Goal: Task Accomplishment & Management: Manage account settings

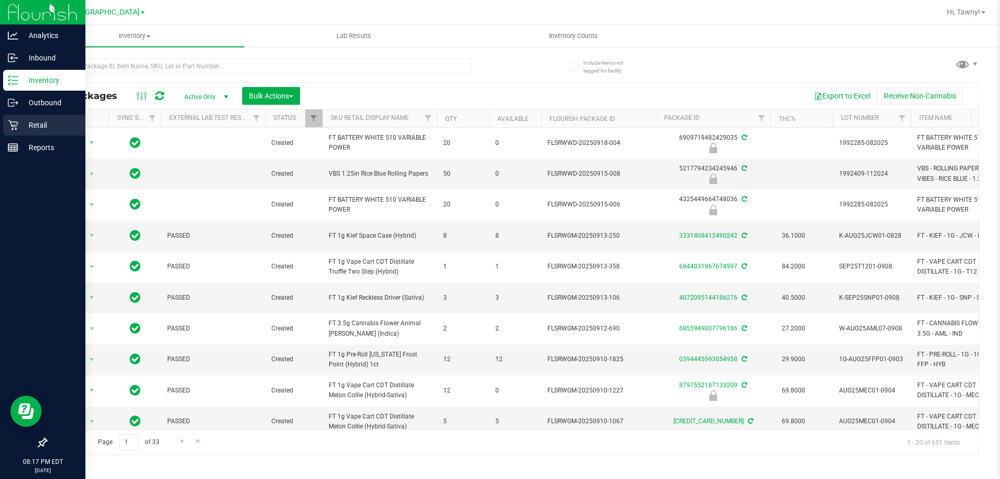
click at [17, 117] on div "Retail" at bounding box center [44, 125] width 82 height 21
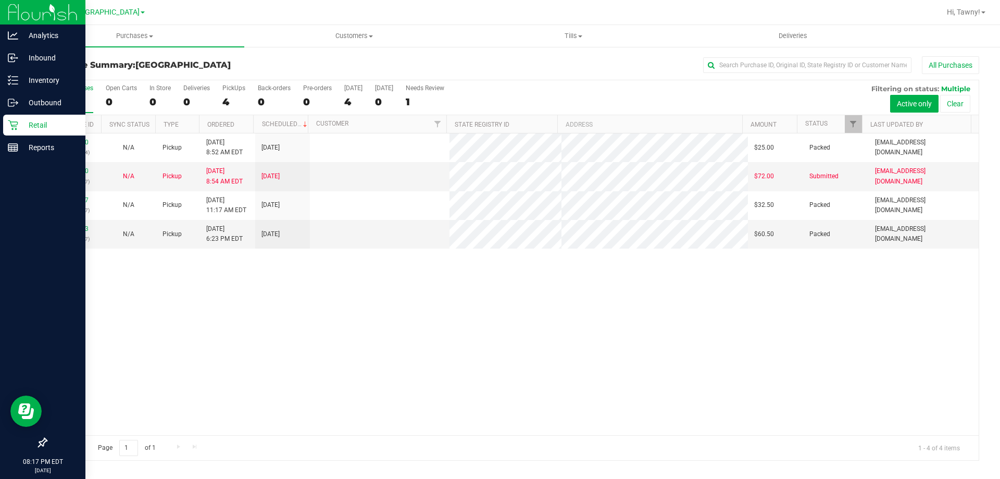
click at [436, 311] on div "11986280 (326611564) N/A Pickup [DATE] 8:52 AM EDT 9/22/2025 $25.00 Packed [EMA…" at bounding box center [512, 284] width 932 height 302
click at [582, 32] on span "Tills" at bounding box center [573, 35] width 218 height 9
click at [533, 63] on li "Manage tills" at bounding box center [573, 63] width 219 height 13
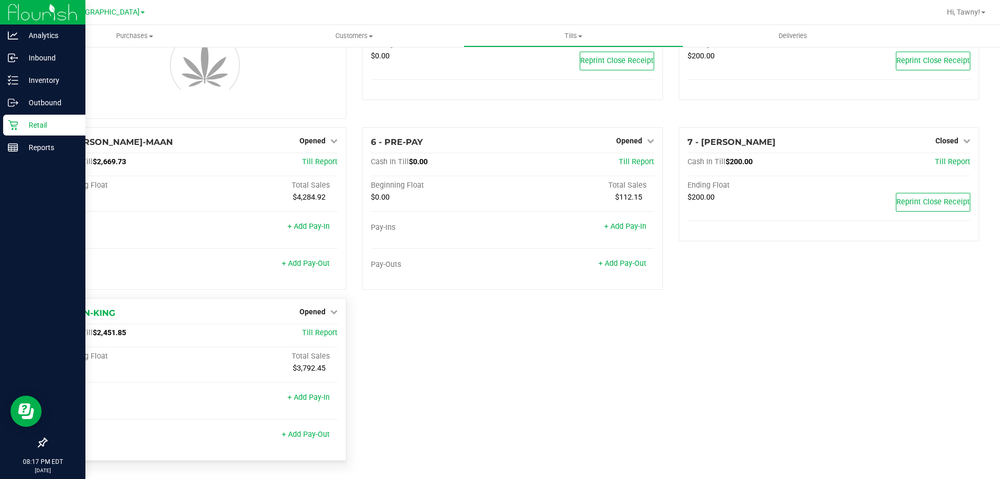
scroll to position [71, 0]
drag, startPoint x: 310, startPoint y: 310, endPoint x: 311, endPoint y: 318, distance: 7.3
click at [311, 311] on span "Opened" at bounding box center [313, 311] width 26 height 8
click at [309, 297] on div "5 - [PERSON_NAME]-MAAN Opened Close Till Cash In Till $2,669.73 Till Report Beg…" at bounding box center [196, 212] width 316 height 171
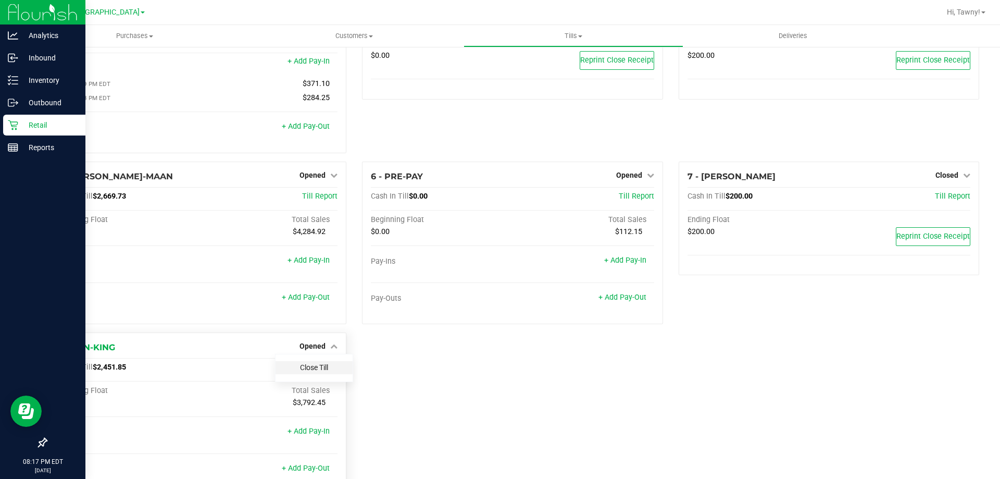
click at [311, 366] on link "Close Till" at bounding box center [314, 367] width 28 height 8
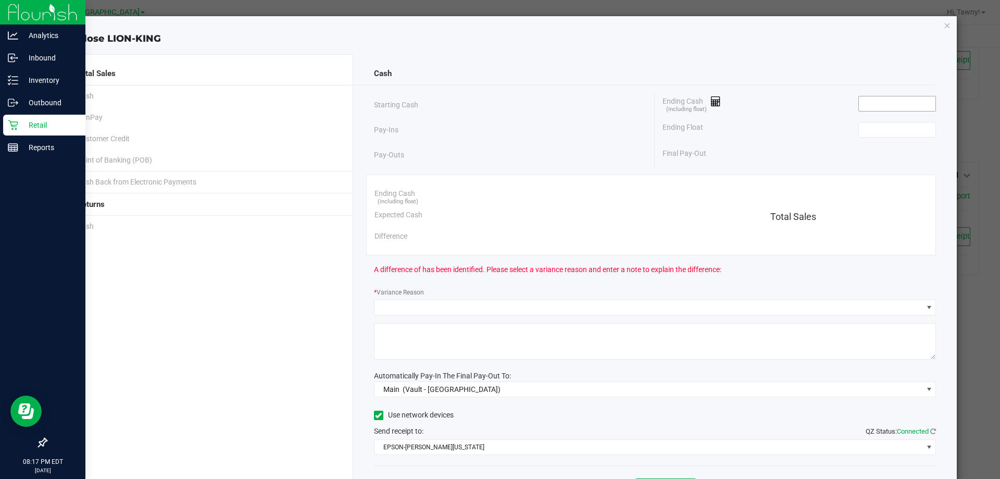
click at [882, 102] on input at bounding box center [897, 103] width 77 height 15
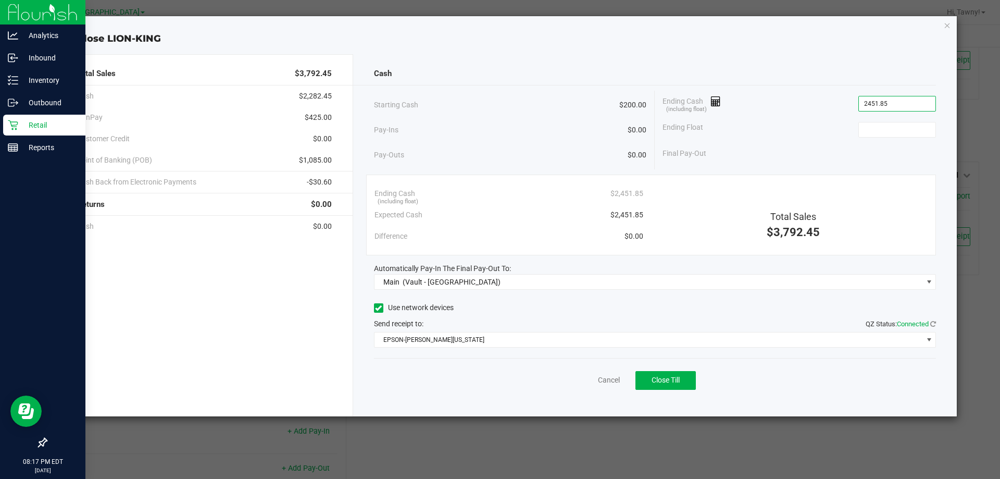
type input "$2,451.85"
type input "$200.00"
click at [646, 394] on div "Cancel Close Till" at bounding box center [655, 378] width 563 height 40
click at [656, 379] on span "Close Till" at bounding box center [666, 380] width 28 height 8
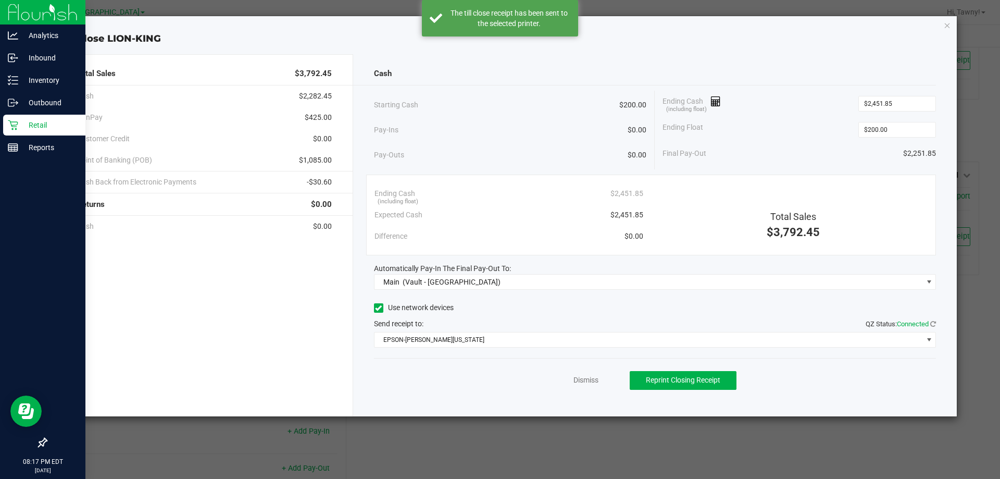
click at [600, 379] on div "Dismiss Reprint Closing Receipt" at bounding box center [655, 378] width 563 height 40
click at [593, 382] on link "Dismiss" at bounding box center [585, 380] width 25 height 11
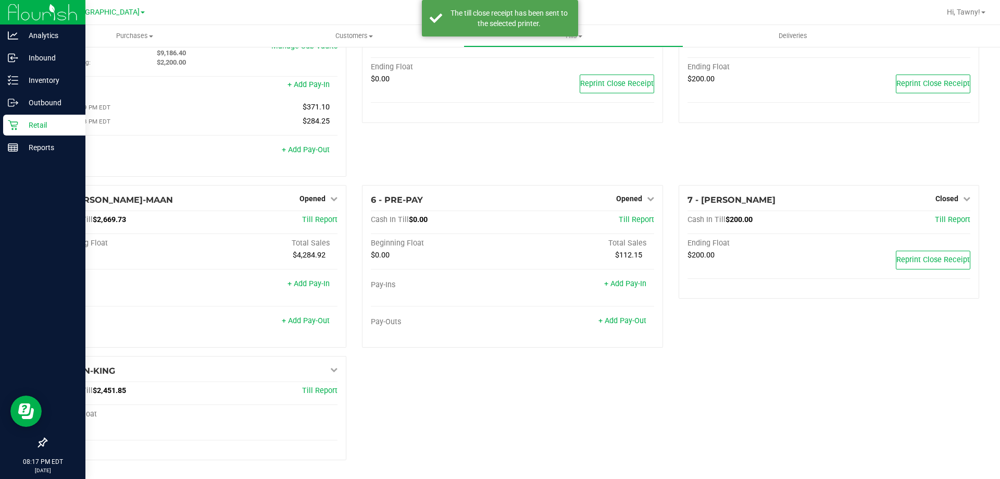
scroll to position [49, 0]
click at [591, 396] on div "1 - Vault - [GEOGRAPHIC_DATA] WC Count Vault Cash In Vault: $11,386.40 Main: $9…" at bounding box center [512, 238] width 949 height 459
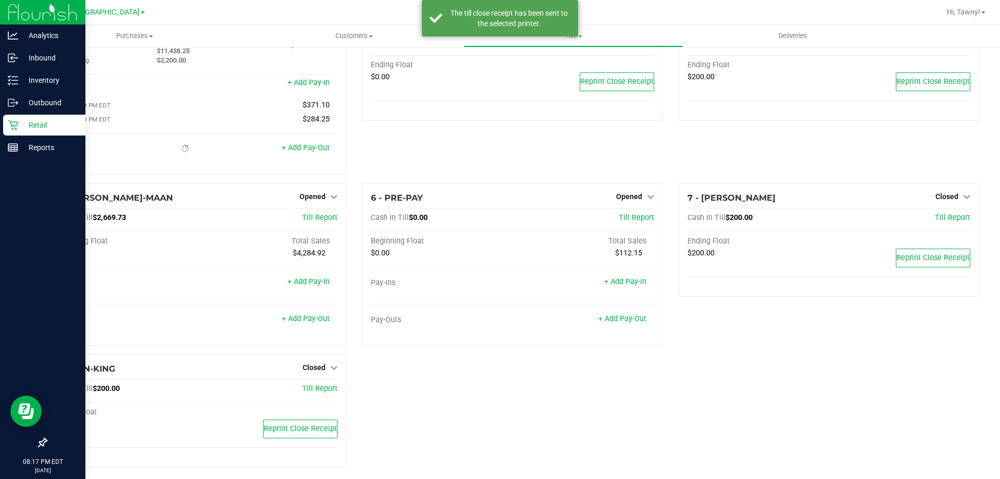
scroll to position [59, 0]
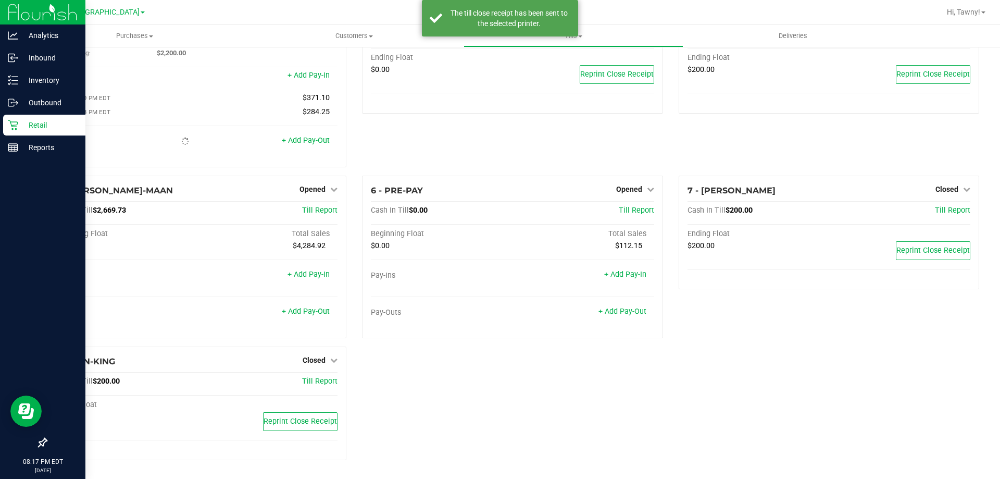
click at [497, 413] on div "1 - Vault - [GEOGRAPHIC_DATA] WC Count Vault Cash In Vault: $11,386.40 Main: $1…" at bounding box center [512, 233] width 949 height 469
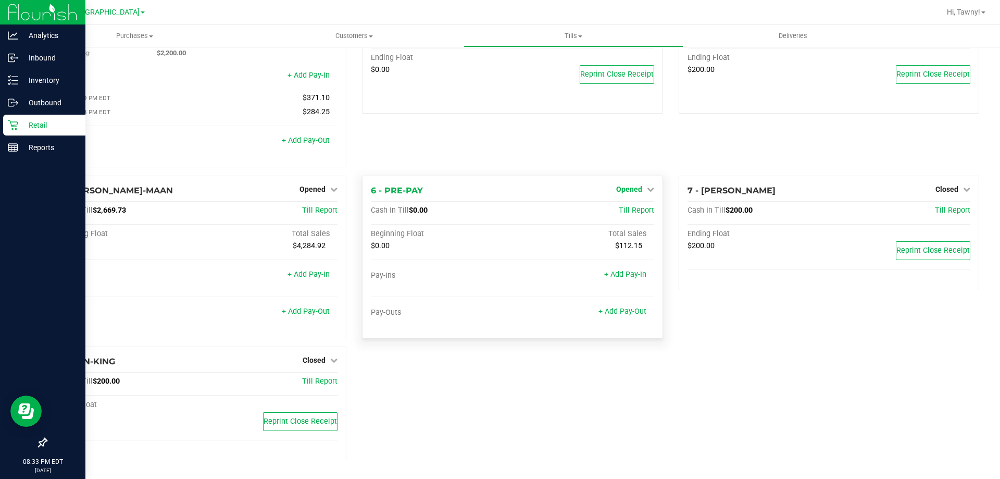
click at [626, 188] on span "Opened" at bounding box center [629, 189] width 26 height 8
click at [635, 210] on link "Close Till" at bounding box center [630, 210] width 28 height 8
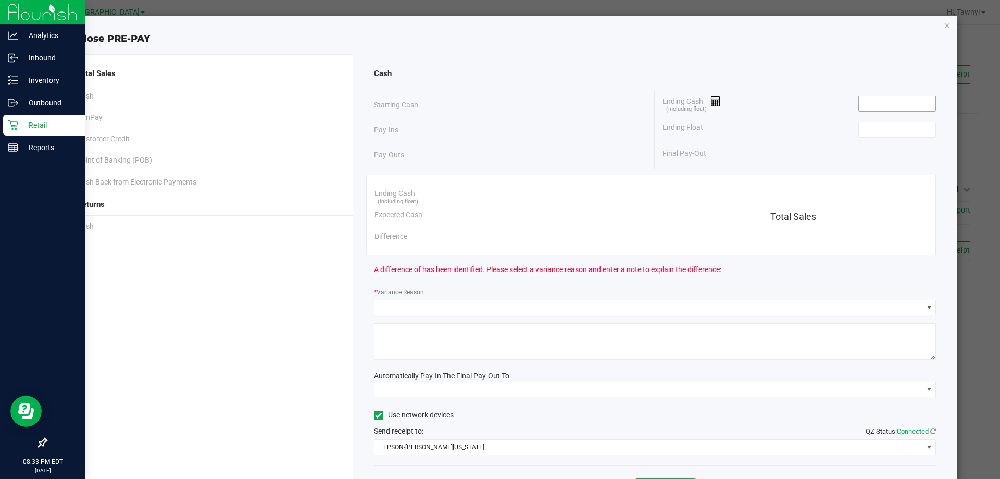
click at [889, 101] on input at bounding box center [897, 103] width 77 height 15
type input "$0.00"
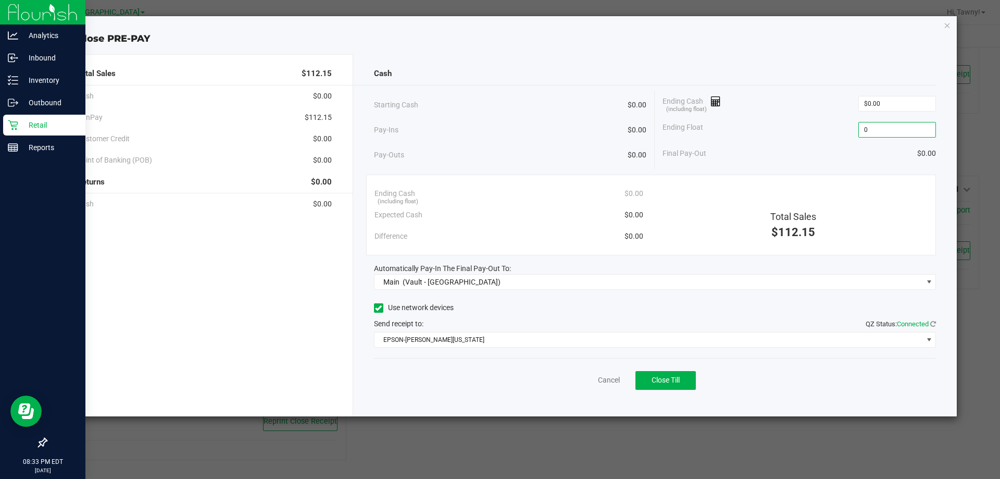
click at [551, 127] on div "Pay-Ins $0.00" at bounding box center [510, 129] width 273 height 21
type input "$0.00"
click at [649, 385] on button "Close Till" at bounding box center [665, 380] width 60 height 19
click at [574, 380] on link "Dismiss" at bounding box center [585, 380] width 25 height 11
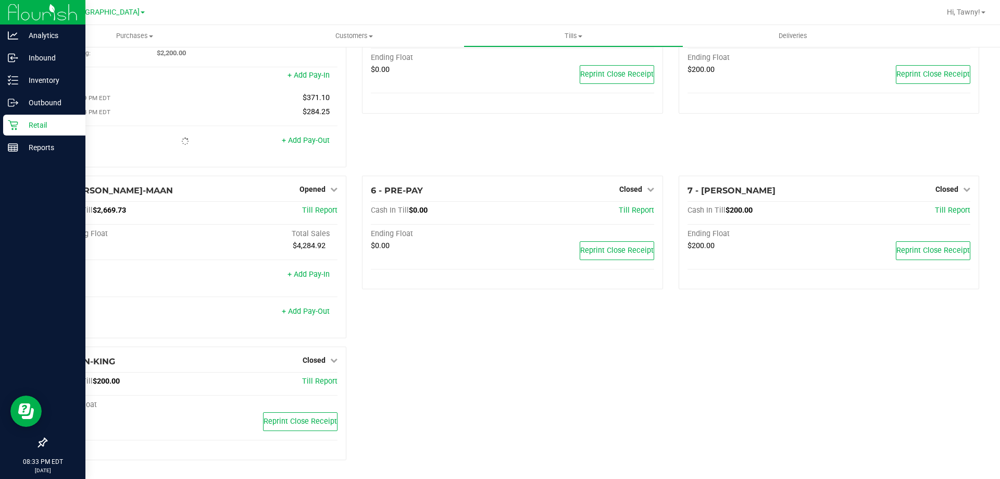
click at [465, 376] on div "1 - Vault - [GEOGRAPHIC_DATA] WC Count Vault Cash In Vault: $13,638.25 Main: $1…" at bounding box center [512, 233] width 949 height 469
click at [473, 412] on div "1 - Vault - [GEOGRAPHIC_DATA] WC Count Vault Cash In Vault: $13,638.25 Main: $1…" at bounding box center [512, 233] width 949 height 469
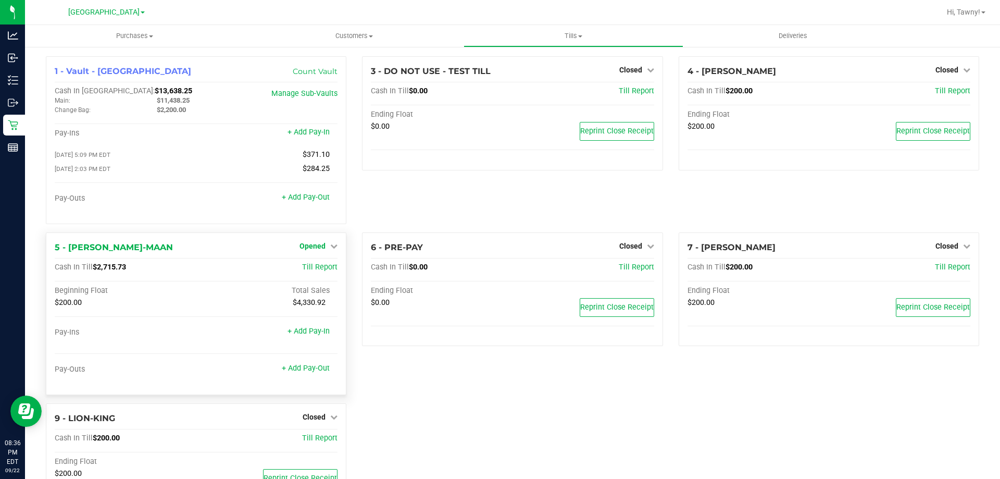
click at [308, 245] on span "Opened" at bounding box center [313, 246] width 26 height 8
click at [314, 271] on link "Close Till" at bounding box center [314, 267] width 28 height 8
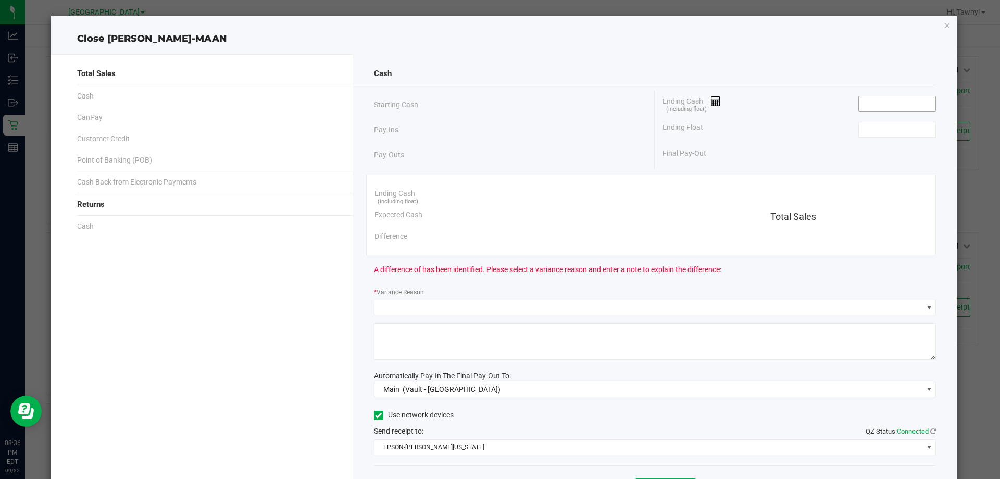
click at [879, 106] on input at bounding box center [897, 103] width 77 height 15
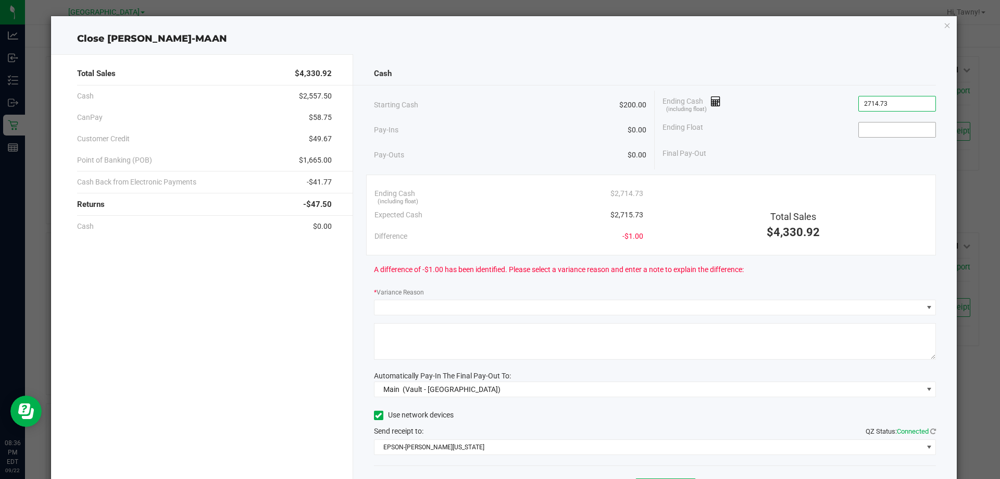
type input "$2,714.73"
click at [905, 124] on input at bounding box center [897, 129] width 77 height 15
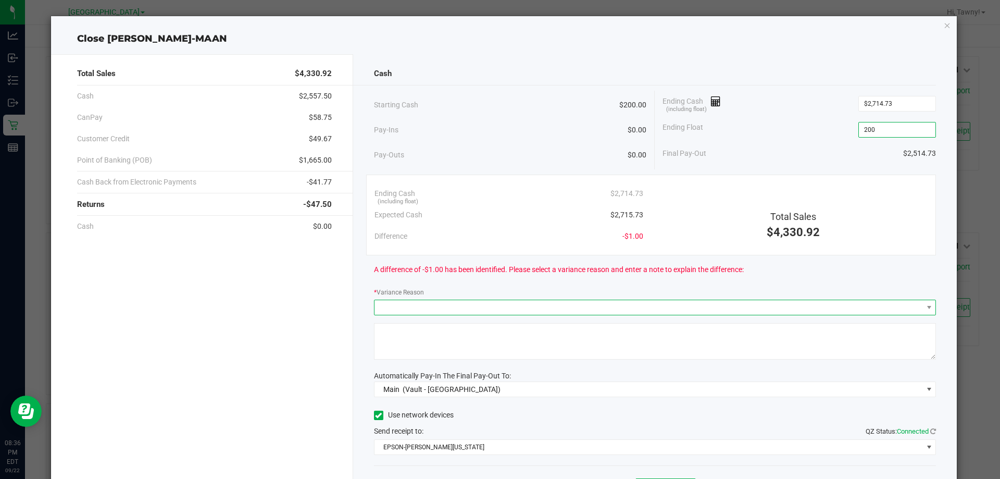
type input "$200.00"
click at [430, 310] on span at bounding box center [649, 307] width 548 height 15
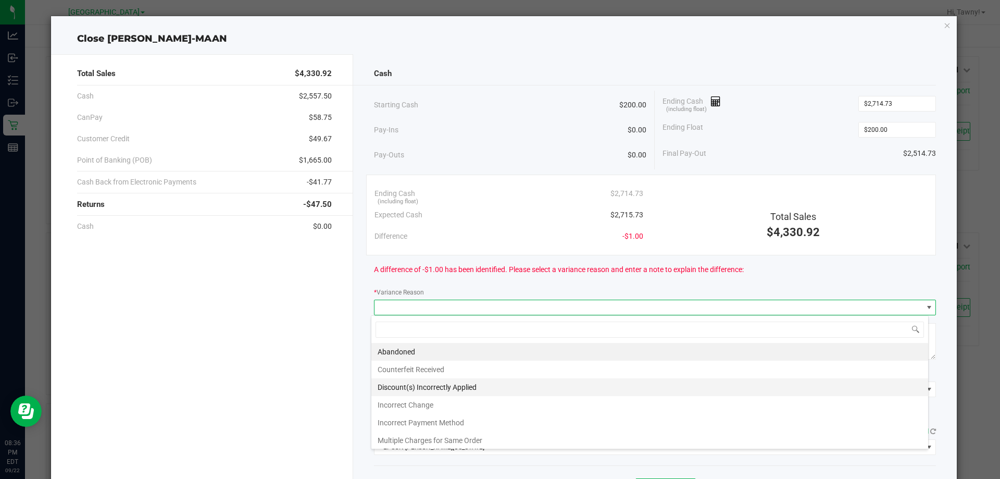
scroll to position [16, 557]
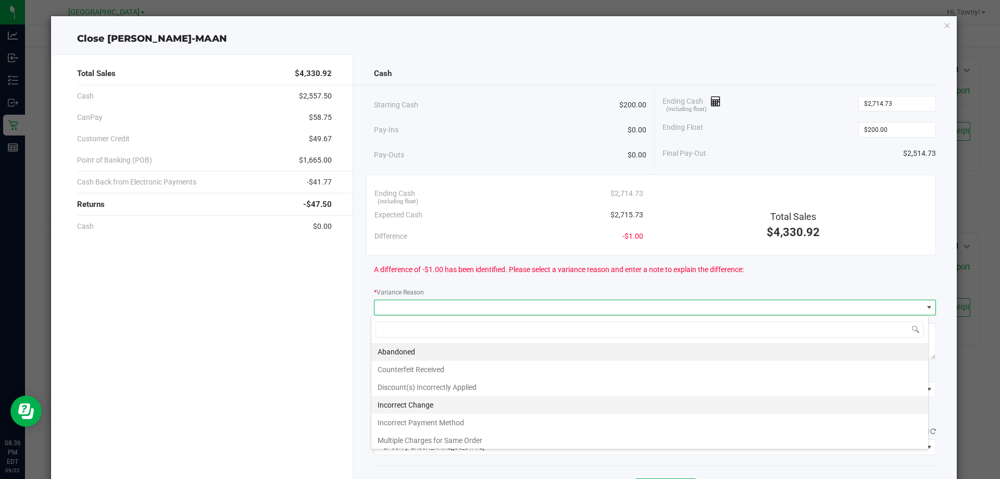
click at [409, 402] on li "Incorrect Change" at bounding box center [649, 405] width 557 height 18
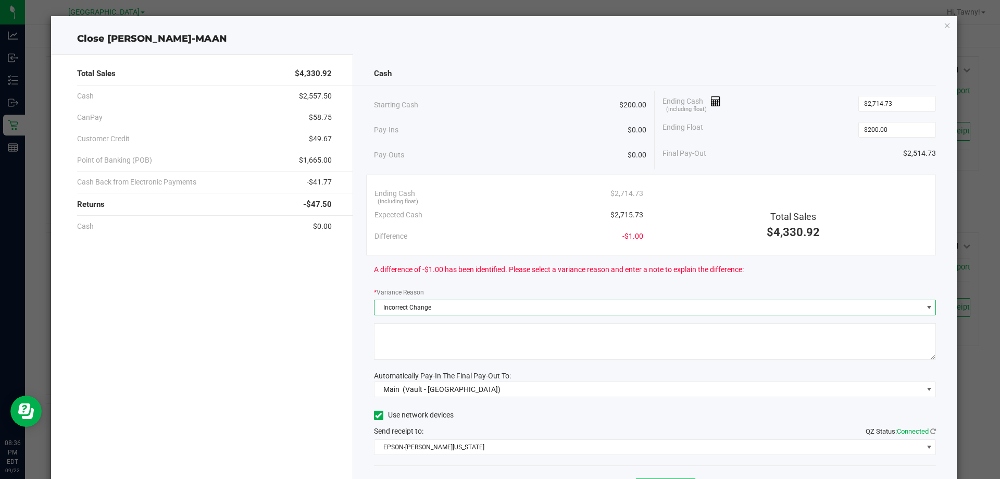
click at [477, 356] on textarea at bounding box center [655, 341] width 563 height 36
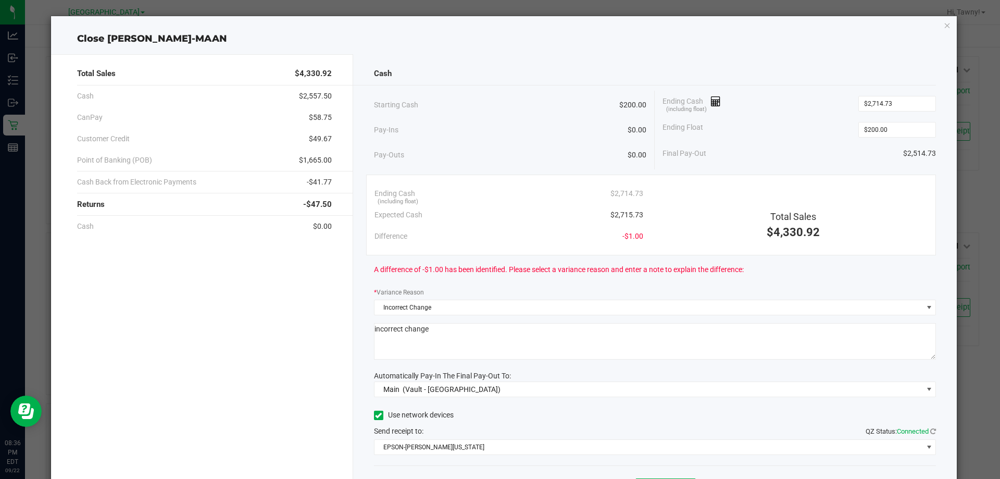
type textarea "incorrect change"
click at [555, 406] on div "Cash Starting Cash $200.00 Pay-Ins $0.00 Pay-Outs $0.00 Ending Cash (including …" at bounding box center [655, 288] width 604 height 469
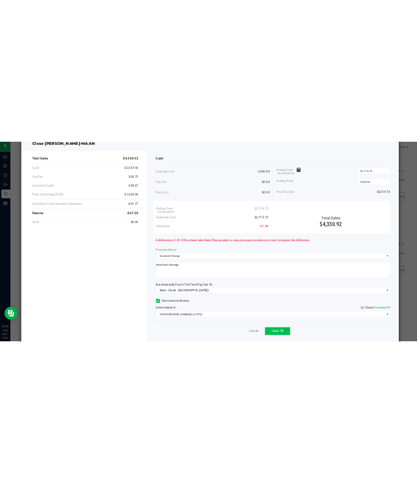
scroll to position [61, 0]
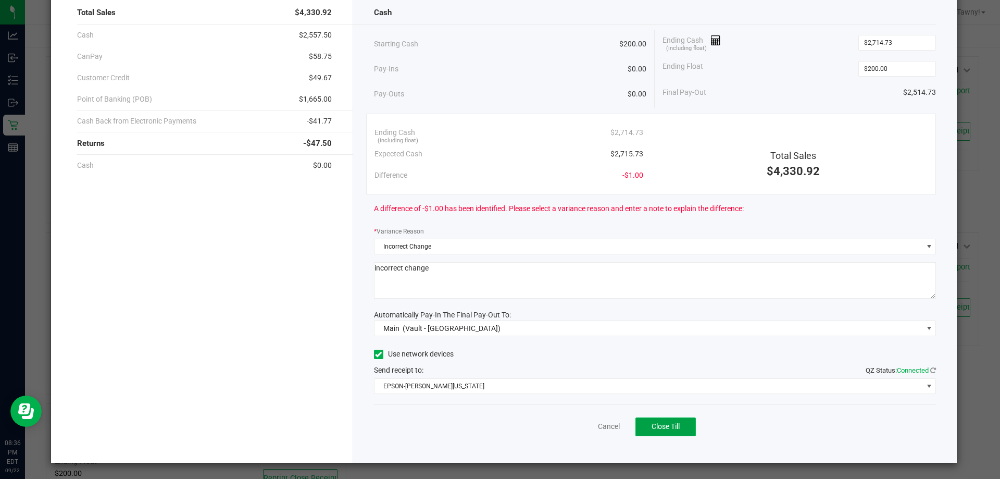
click at [643, 423] on button "Close Till" at bounding box center [665, 426] width 60 height 19
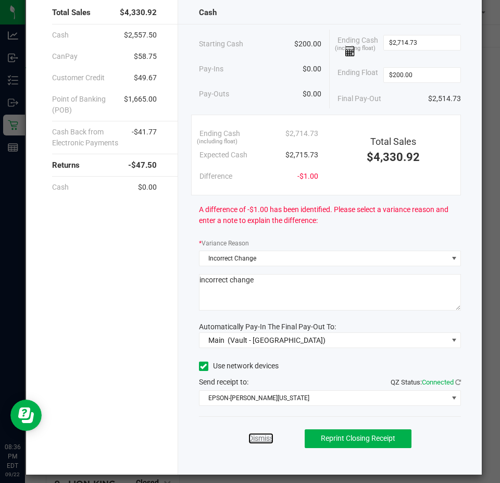
click at [258, 438] on link "Dismiss" at bounding box center [260, 438] width 25 height 11
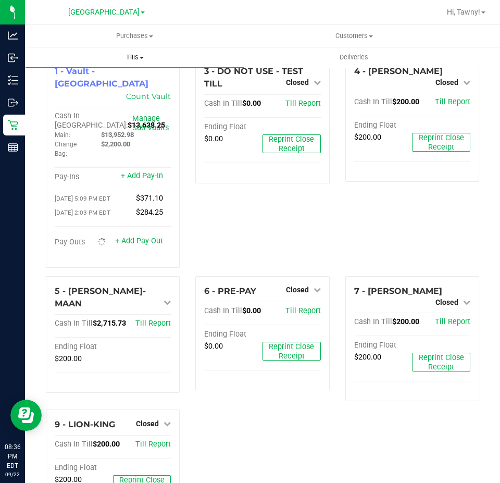
click at [125, 50] on uib-tab-heading "Tills Manage tills Reconcile e-payments" at bounding box center [135, 57] width 218 height 21
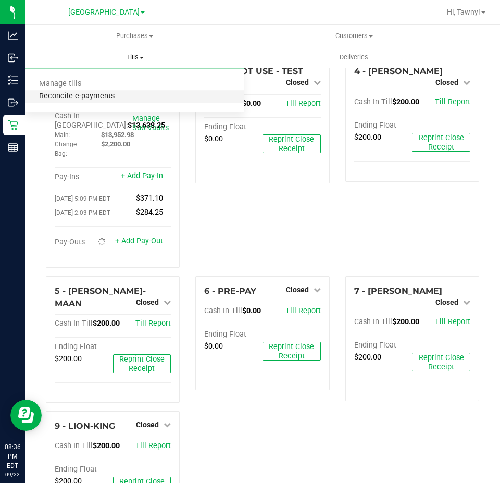
click at [92, 96] on span "Reconcile e-payments" at bounding box center [77, 96] width 104 height 9
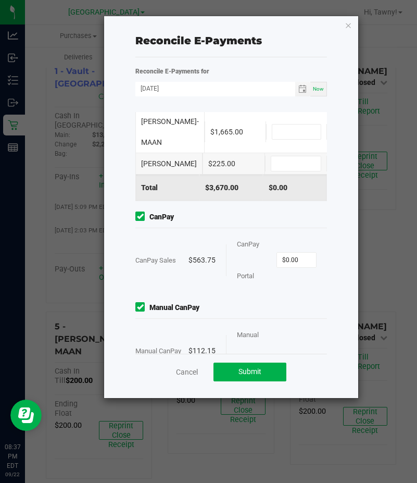
scroll to position [181, 0]
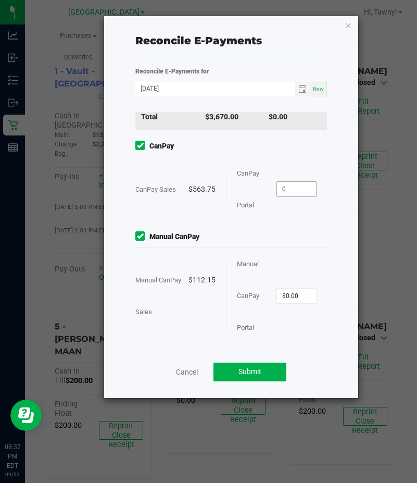
click at [292, 190] on input "0" at bounding box center [296, 189] width 39 height 15
type input "$563.75"
click at [294, 293] on input "0" at bounding box center [296, 296] width 39 height 15
type input "$112.15"
click at [262, 258] on div "Manual CanPay Portal" at bounding box center [257, 295] width 40 height 95
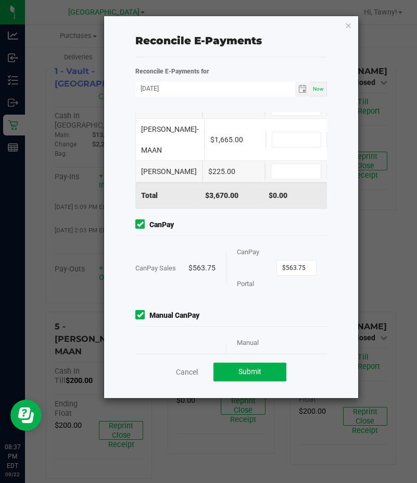
scroll to position [0, 0]
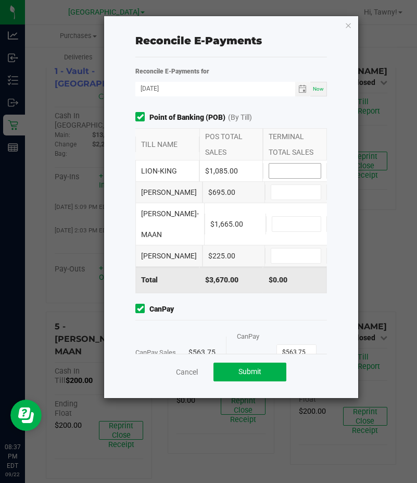
click at [290, 176] on input at bounding box center [295, 171] width 52 height 15
click at [294, 231] on input at bounding box center [296, 224] width 48 height 15
type input "$1,665.00"
click at [294, 172] on input at bounding box center [295, 171] width 52 height 15
type input "$1,085.00"
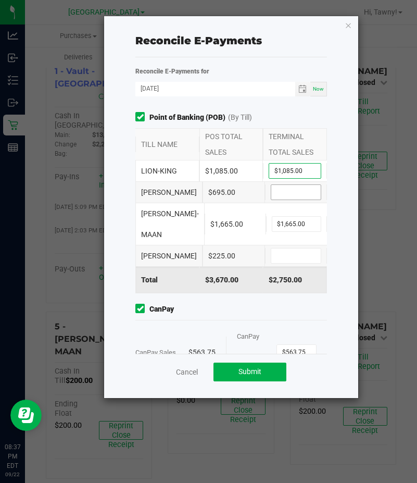
click at [293, 199] on input at bounding box center [295, 192] width 49 height 15
type input "$695.00"
click at [283, 263] on input at bounding box center [295, 255] width 49 height 15
type input "$225.00"
click at [290, 315] on span "CanPay" at bounding box center [231, 309] width 192 height 11
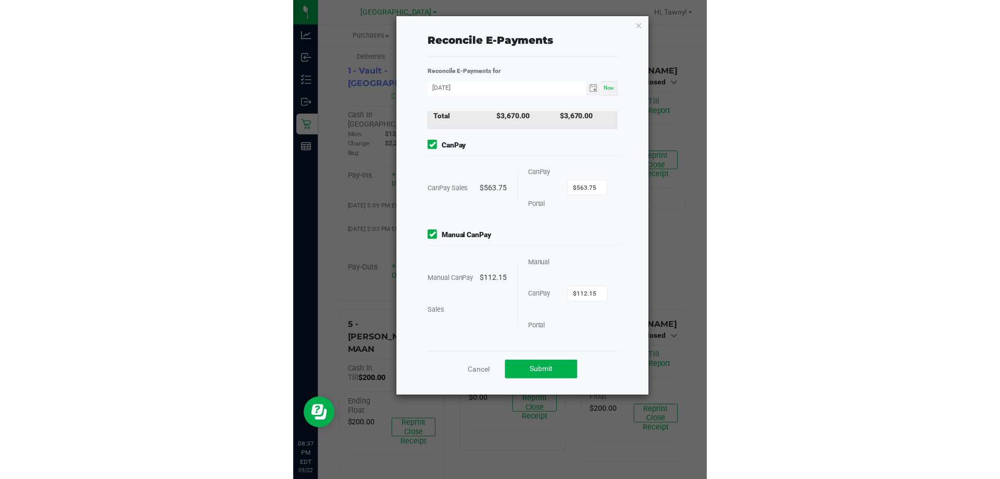
scroll to position [181, 0]
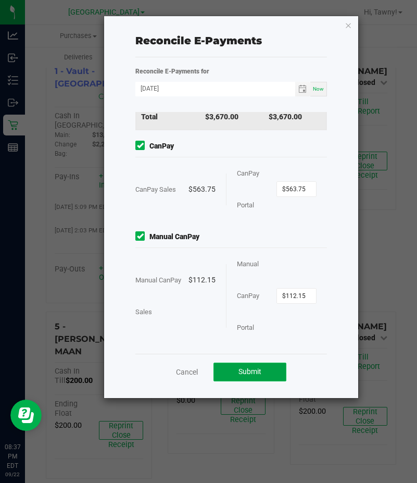
click at [256, 373] on span "Submit" at bounding box center [250, 371] width 23 height 8
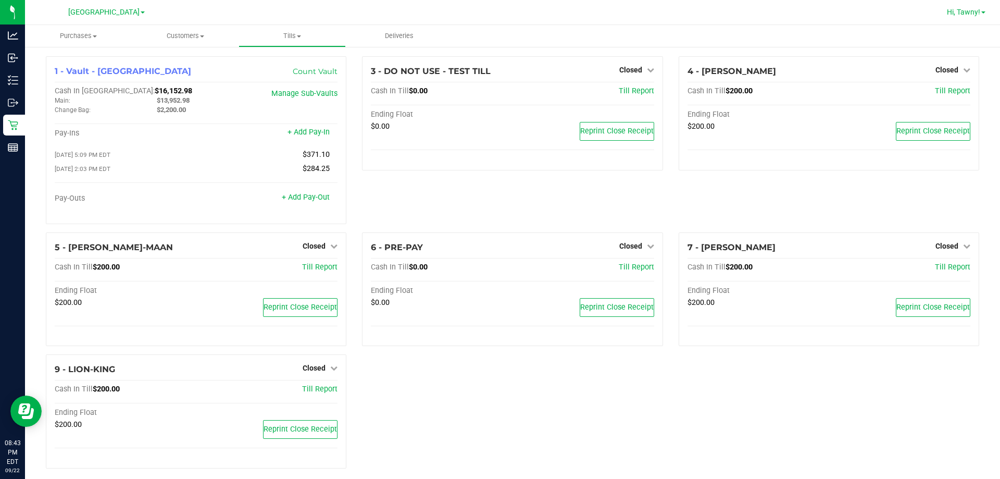
click at [962, 11] on span "Hi, Tawny!" at bounding box center [963, 12] width 33 height 8
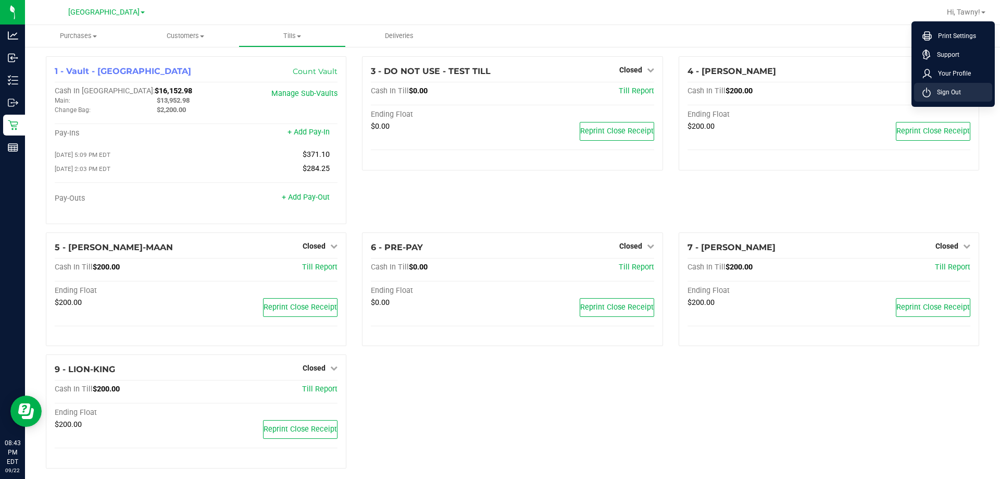
click at [938, 92] on span "Sign Out" at bounding box center [946, 92] width 30 height 10
